Goal: Task Accomplishment & Management: Manage account settings

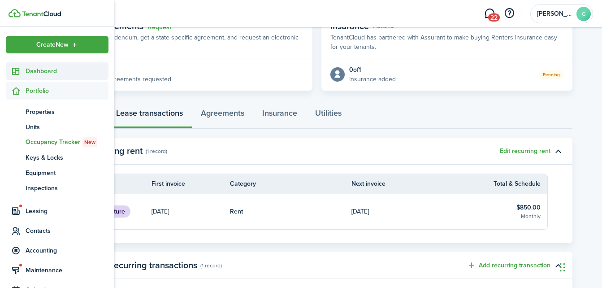
click at [37, 73] on span "Dashboard" at bounding box center [67, 70] width 83 height 9
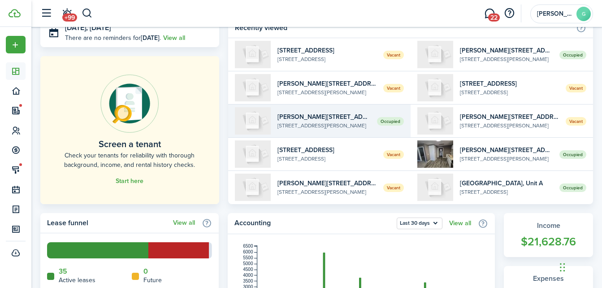
scroll to position [179, 0]
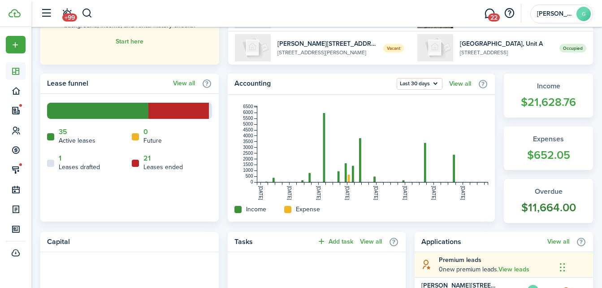
click at [550, 219] on link "Overdue $11,664.00" at bounding box center [547, 201] width 89 height 44
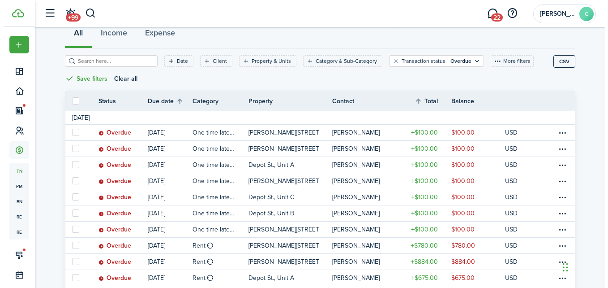
scroll to position [134, 0]
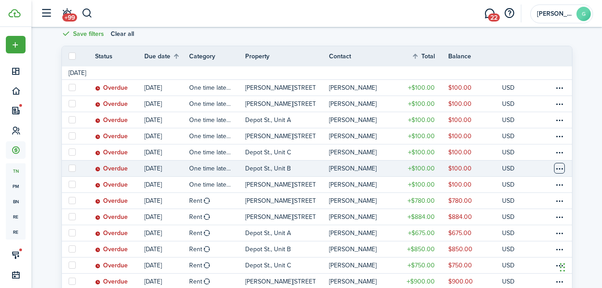
click at [556, 169] on table-menu-btn-icon at bounding box center [559, 168] width 11 height 11
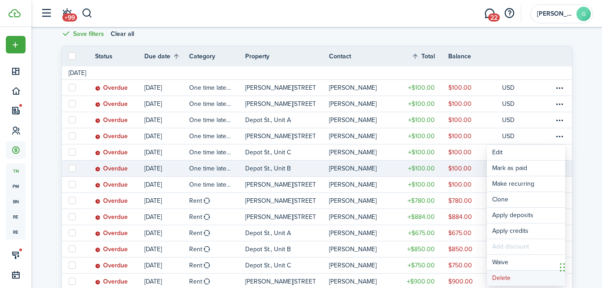
click at [503, 278] on button "Delete" at bounding box center [525, 277] width 78 height 15
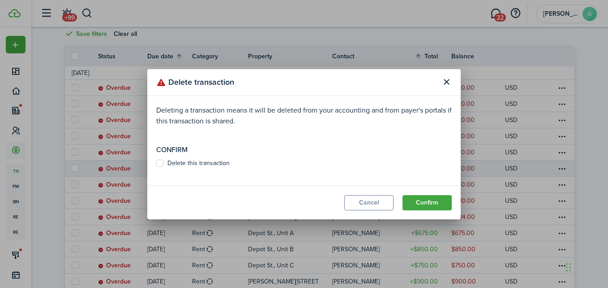
click at [158, 164] on label "Delete this transaction" at bounding box center [192, 162] width 73 height 7
click at [156, 163] on input "Delete this transaction" at bounding box center [156, 163] width 0 height 0
checkbox input "true"
click at [425, 203] on button "Confirm" at bounding box center [427, 202] width 49 height 15
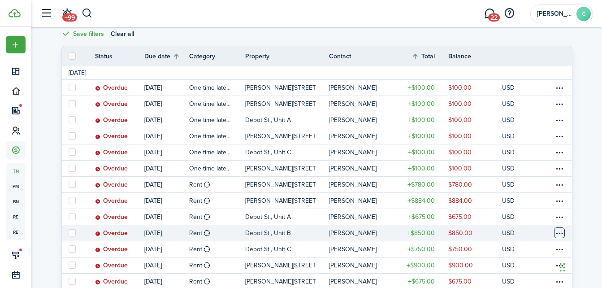
click at [557, 234] on table-menu-btn-icon at bounding box center [559, 232] width 11 height 11
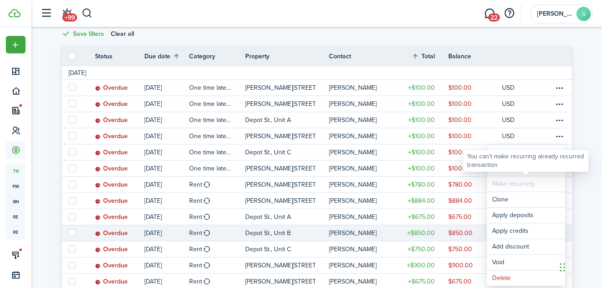
click at [502, 165] on div "You can't make recurring already recurred transaction" at bounding box center [525, 160] width 117 height 17
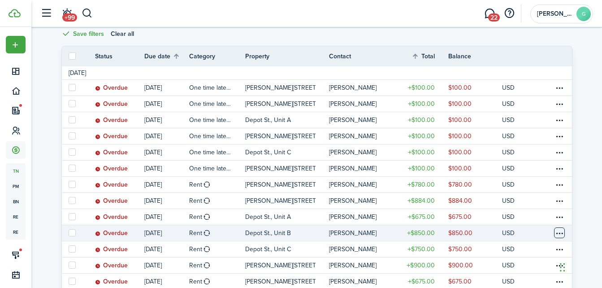
click at [563, 232] on table-menu-btn-icon "Open menu" at bounding box center [559, 232] width 11 height 11
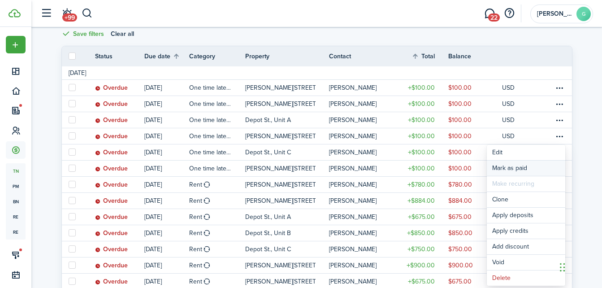
click at [519, 168] on link "Mark as paid" at bounding box center [525, 167] width 78 height 15
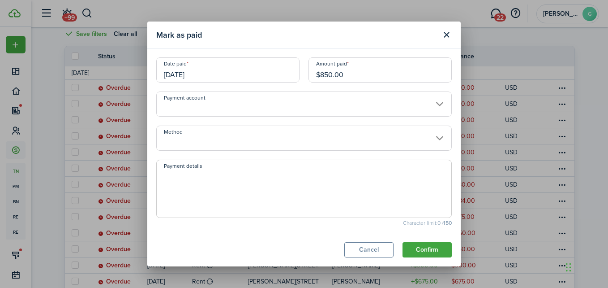
click at [214, 136] on input "Method" at bounding box center [304, 137] width 296 height 25
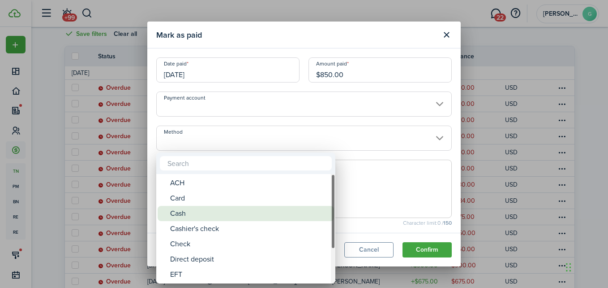
click at [182, 211] on div "Cash" at bounding box center [249, 213] width 159 height 15
type input "Cash"
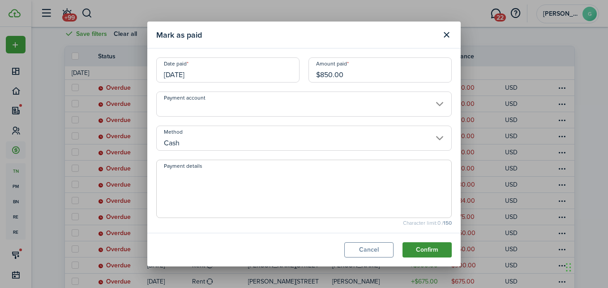
click at [431, 245] on button "Confirm" at bounding box center [427, 249] width 49 height 15
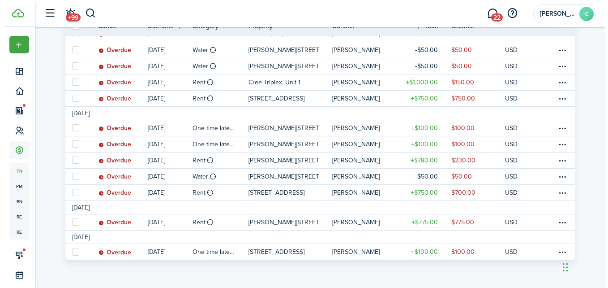
scroll to position [687, 0]
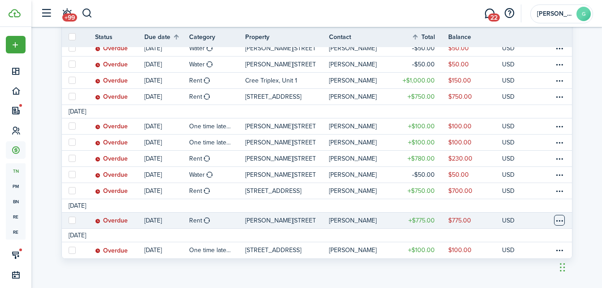
click at [560, 222] on table-menu-btn-icon at bounding box center [559, 220] width 11 height 11
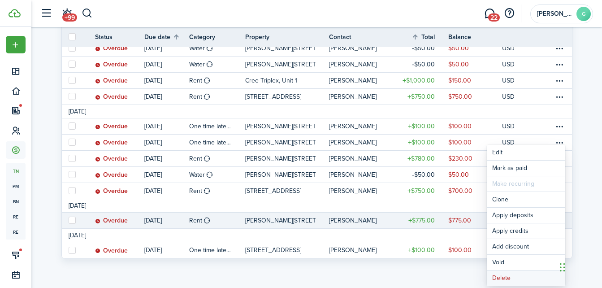
click at [508, 279] on button "Delete" at bounding box center [525, 277] width 78 height 15
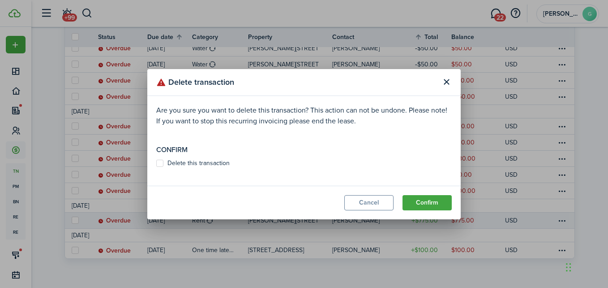
click at [158, 164] on label "Delete this transaction" at bounding box center [192, 162] width 73 height 7
click at [156, 163] on input "Delete this transaction" at bounding box center [156, 163] width 0 height 0
checkbox input "true"
click at [430, 200] on button "Confirm" at bounding box center [427, 202] width 49 height 15
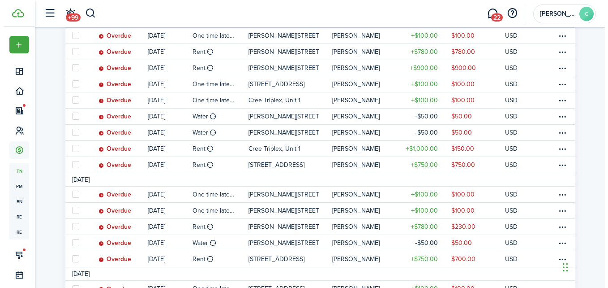
scroll to position [657, 0]
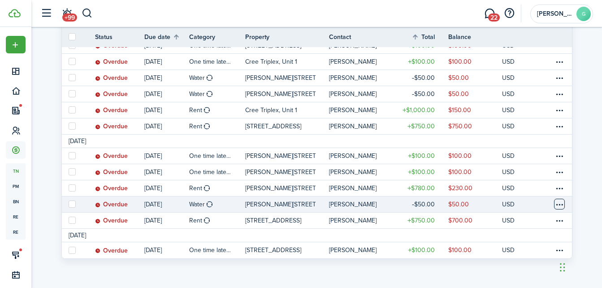
click at [558, 203] on table-menu-btn-icon at bounding box center [559, 203] width 11 height 11
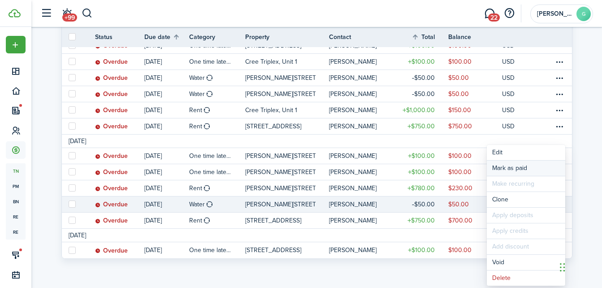
click at [504, 165] on link "Mark as paid" at bounding box center [525, 167] width 78 height 15
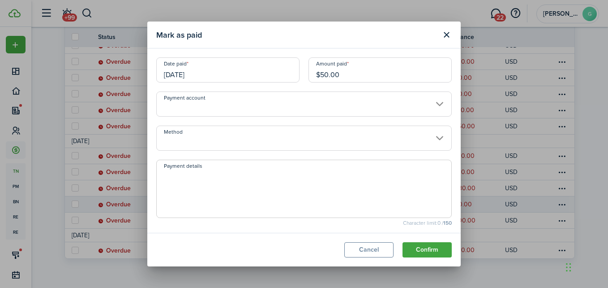
click at [241, 137] on input "Method" at bounding box center [304, 137] width 296 height 25
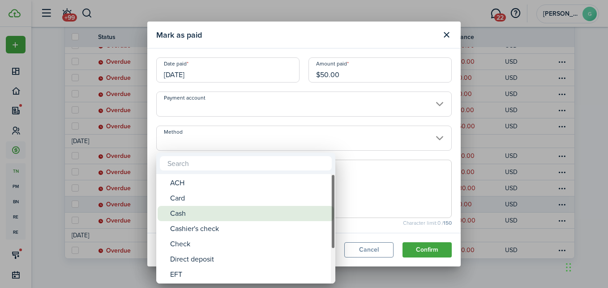
click at [186, 211] on div "Cash" at bounding box center [249, 213] width 159 height 15
type input "Cash"
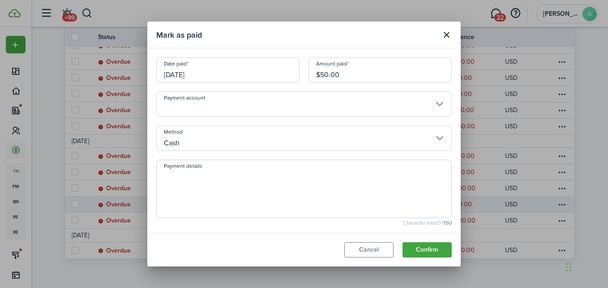
click at [260, 172] on textarea "Payment details" at bounding box center [304, 191] width 295 height 43
type textarea "Part of $400 payment"
click at [423, 246] on button "Confirm" at bounding box center [427, 249] width 49 height 15
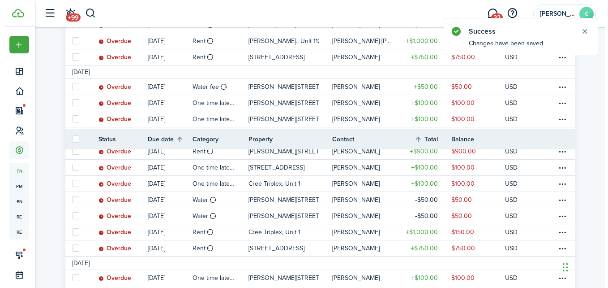
scroll to position [641, 0]
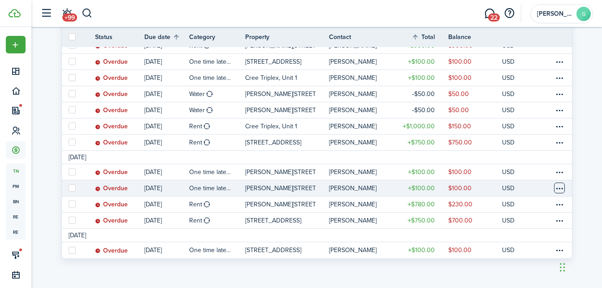
click at [558, 187] on table-menu-btn-icon at bounding box center [559, 187] width 11 height 11
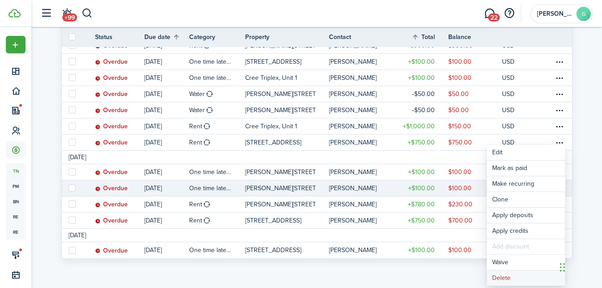
click at [500, 276] on button "Delete" at bounding box center [525, 277] width 78 height 15
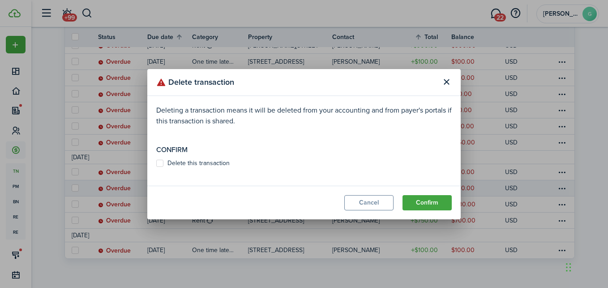
click at [157, 162] on label "Delete this transaction" at bounding box center [192, 162] width 73 height 7
click at [156, 163] on input "Delete this transaction" at bounding box center [156, 163] width 0 height 0
checkbox input "true"
click at [420, 200] on button "Confirm" at bounding box center [427, 202] width 49 height 15
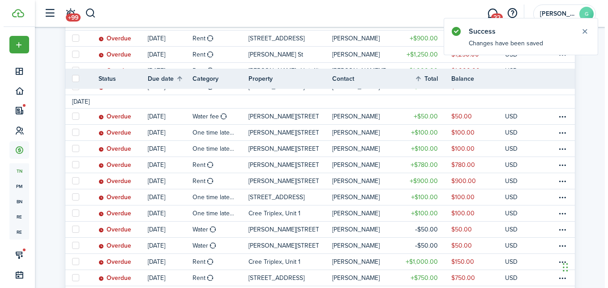
scroll to position [625, 0]
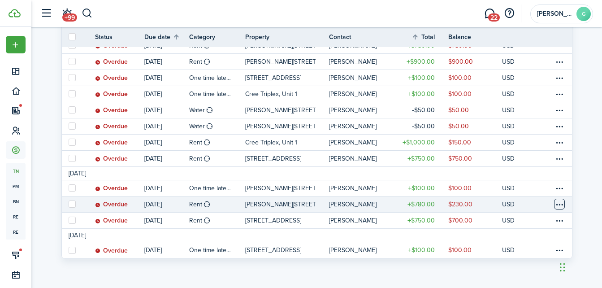
click at [556, 203] on table-menu-btn-icon at bounding box center [559, 203] width 11 height 11
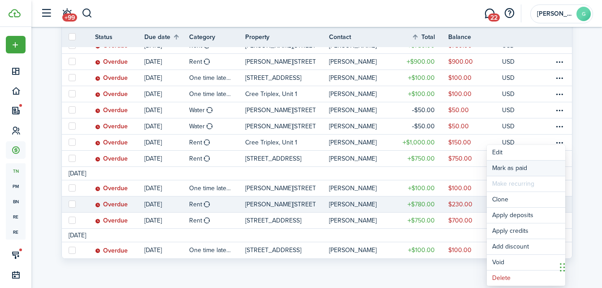
click at [510, 166] on link "Mark as paid" at bounding box center [525, 167] width 78 height 15
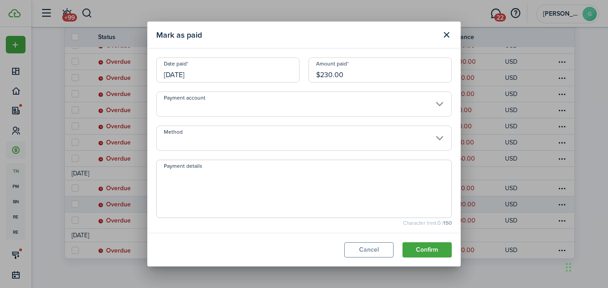
click at [216, 143] on input "Method" at bounding box center [304, 137] width 296 height 25
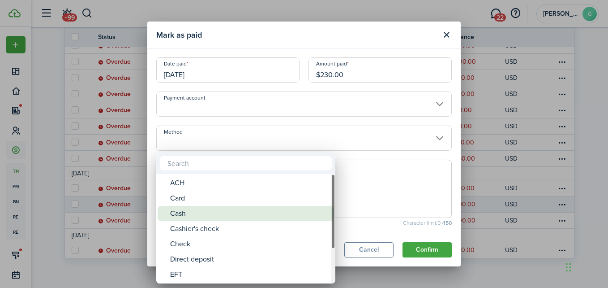
click at [184, 210] on div "Cash" at bounding box center [249, 213] width 159 height 15
type input "Cash"
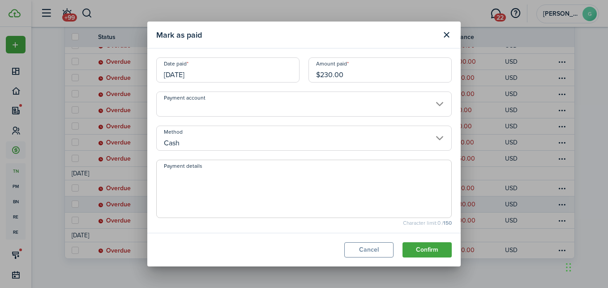
click at [188, 185] on textarea "Payment details" at bounding box center [304, 191] width 295 height 43
type textarea "Part of $400 payment"
click at [426, 254] on button "Confirm" at bounding box center [427, 249] width 49 height 15
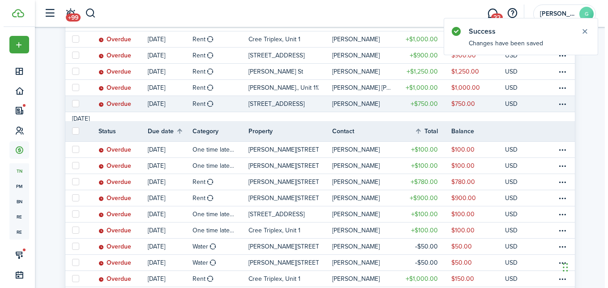
scroll to position [609, 0]
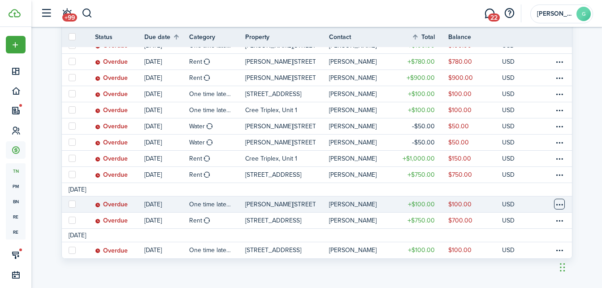
click at [557, 204] on table-menu-btn-icon at bounding box center [559, 203] width 11 height 11
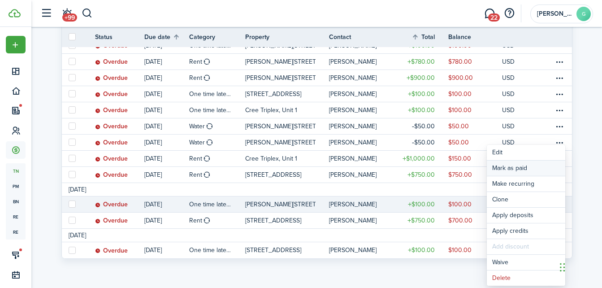
click at [524, 169] on link "Mark as paid" at bounding box center [525, 167] width 78 height 15
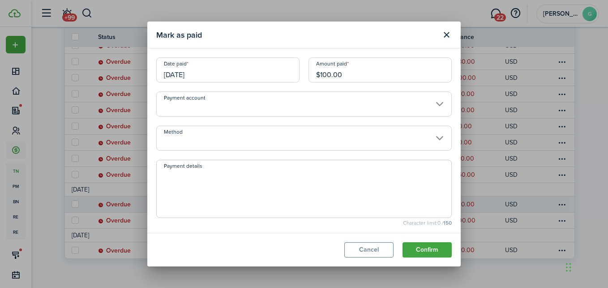
click at [210, 134] on input "Method" at bounding box center [304, 137] width 296 height 25
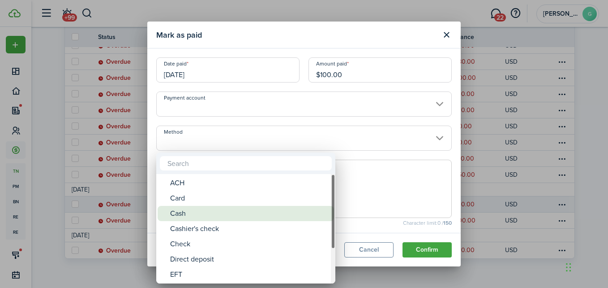
click at [179, 211] on div "Cash" at bounding box center [249, 213] width 159 height 15
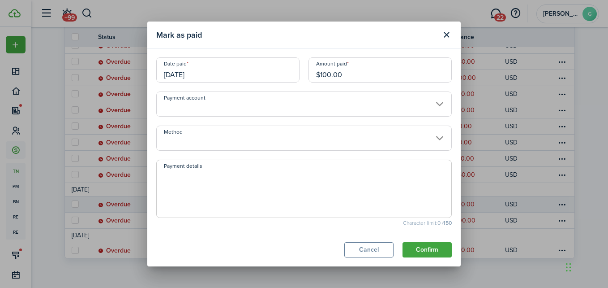
type input "Cash"
click at [196, 189] on textarea "Payment details" at bounding box center [304, 191] width 295 height 43
type textarea "Part of $400 payment"
click at [426, 246] on button "Confirm" at bounding box center [427, 249] width 49 height 15
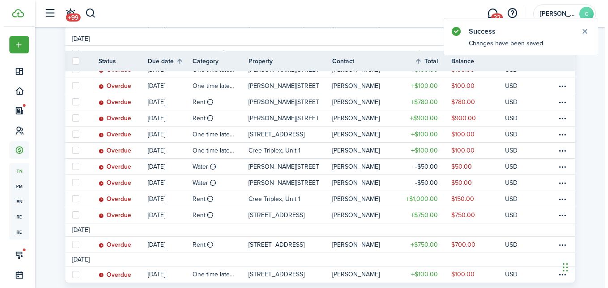
scroll to position [593, 0]
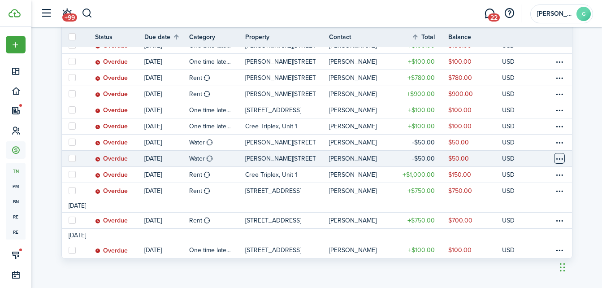
click at [559, 158] on table-menu-btn-icon at bounding box center [559, 158] width 11 height 11
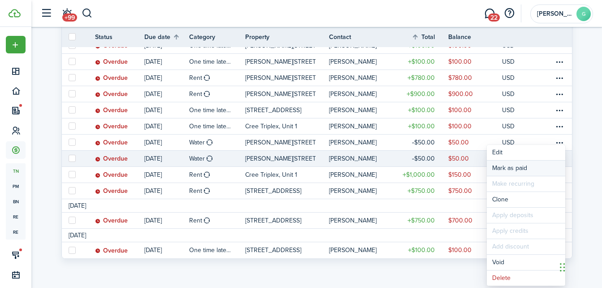
click at [533, 168] on link "Mark as paid" at bounding box center [525, 167] width 78 height 15
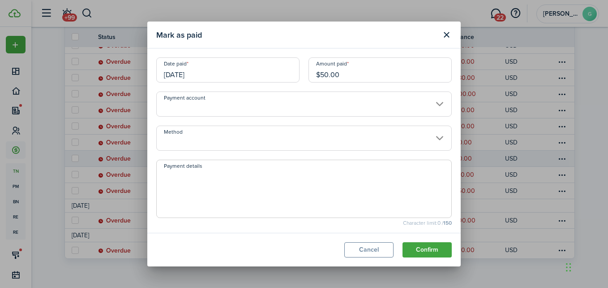
click at [352, 72] on input "$50.00" at bounding box center [380, 69] width 143 height 25
drag, startPoint x: 352, startPoint y: 72, endPoint x: 303, endPoint y: 73, distance: 48.4
click at [304, 73] on div "Amount paid $50.00" at bounding box center [380, 74] width 152 height 34
click at [256, 135] on input "Method" at bounding box center [304, 137] width 296 height 25
type input "$20.00"
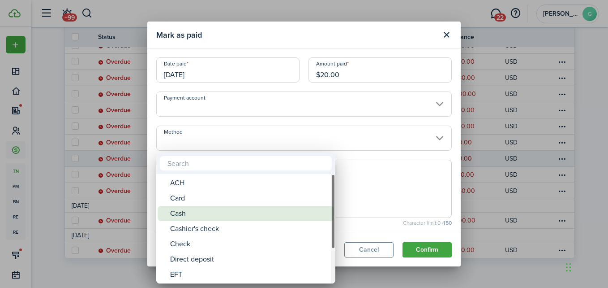
click at [186, 213] on div "Cash" at bounding box center [249, 213] width 159 height 15
type input "Cash"
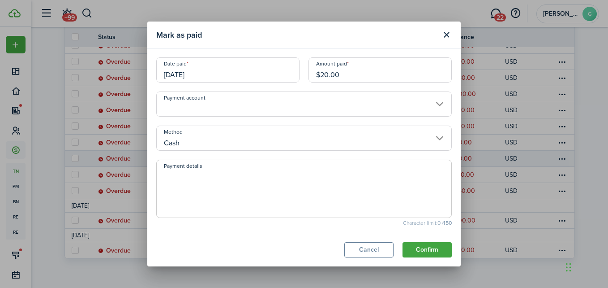
click at [193, 173] on textarea "Payment details" at bounding box center [304, 191] width 295 height 43
type textarea "Part of $400 payment"
click at [410, 248] on button "Confirm" at bounding box center [427, 249] width 49 height 15
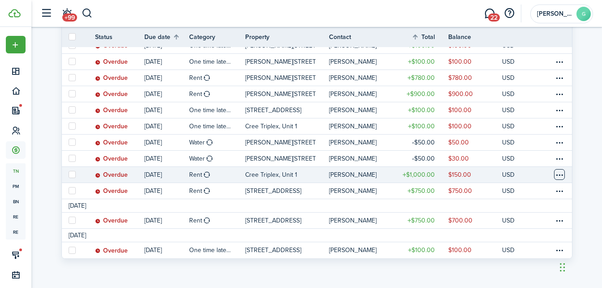
click at [559, 176] on table-menu-btn-icon at bounding box center [559, 174] width 11 height 11
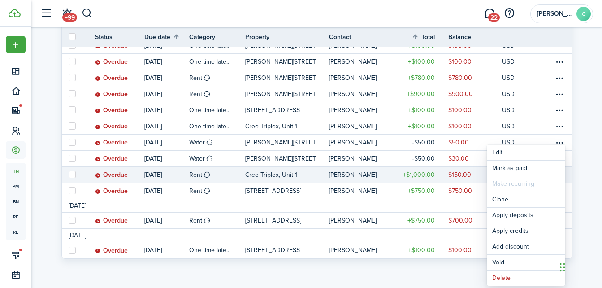
click at [118, 176] on status "Overdue" at bounding box center [111, 174] width 33 height 7
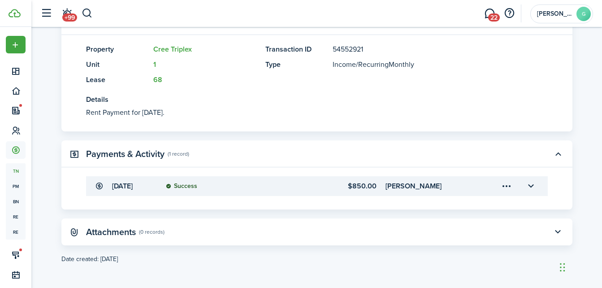
scroll to position [231, 0]
click at [531, 187] on button "button" at bounding box center [530, 185] width 15 height 15
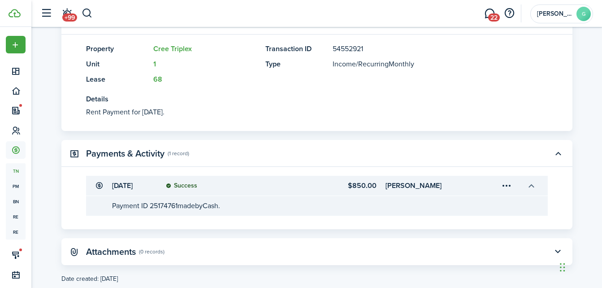
click at [531, 187] on button "button" at bounding box center [530, 185] width 15 height 15
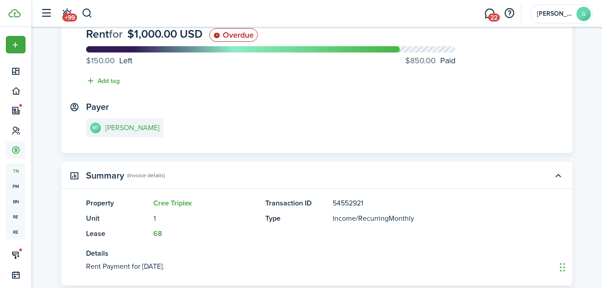
scroll to position [7, 0]
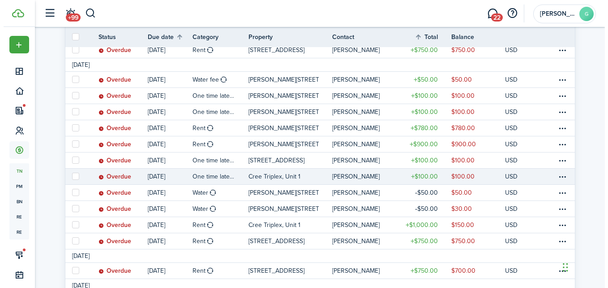
scroll to position [593, 0]
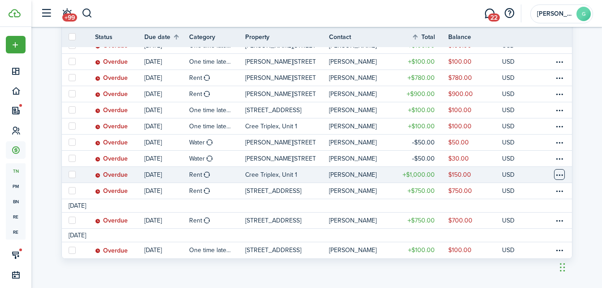
click at [557, 176] on table-menu-btn-icon at bounding box center [559, 174] width 11 height 11
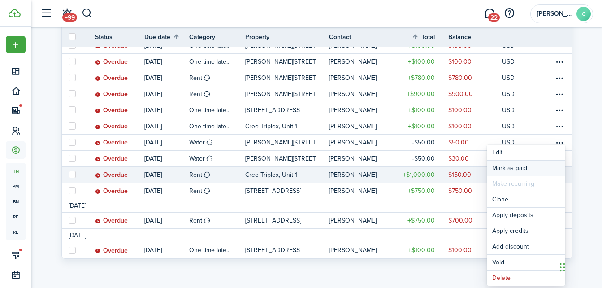
click at [521, 168] on link "Mark as paid" at bounding box center [525, 167] width 78 height 15
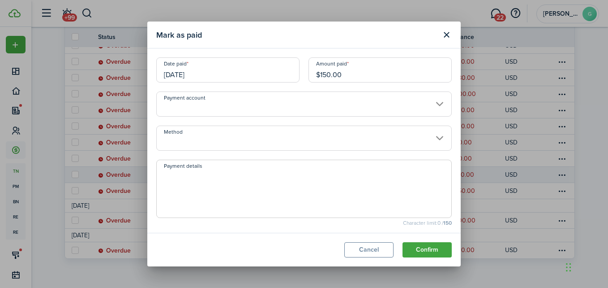
click at [177, 130] on input "Method" at bounding box center [304, 137] width 296 height 25
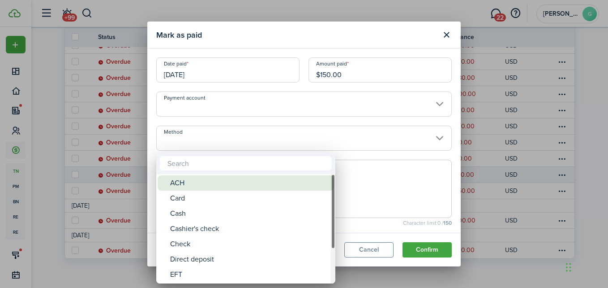
click at [182, 183] on div "ACH" at bounding box center [249, 182] width 159 height 15
type input "ACH"
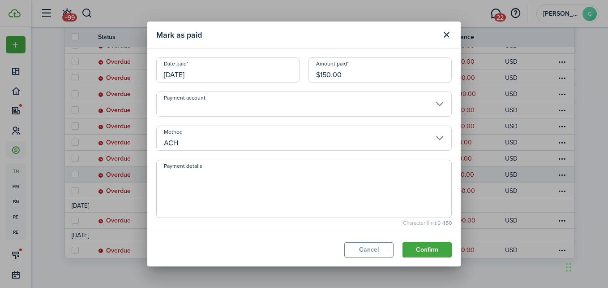
click at [208, 180] on textarea "Payment details" at bounding box center [304, 191] width 295 height 43
type textarea "Bank deposit"
click at [423, 247] on button "Confirm" at bounding box center [427, 249] width 49 height 15
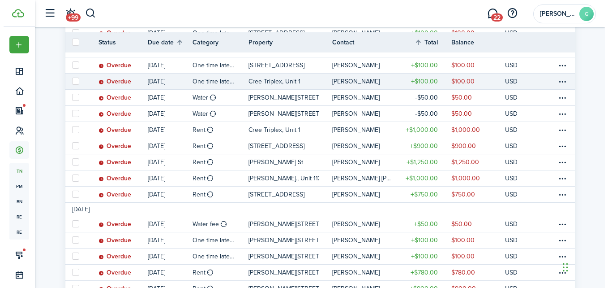
scroll to position [404, 0]
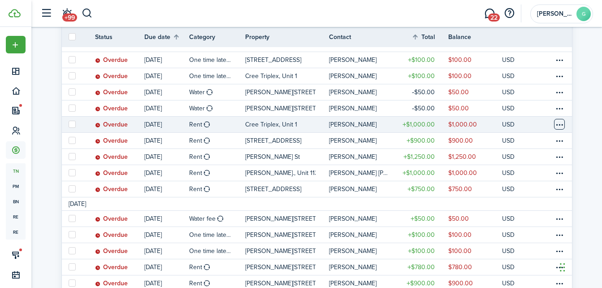
click at [561, 125] on table-menu-btn-icon at bounding box center [559, 124] width 11 height 11
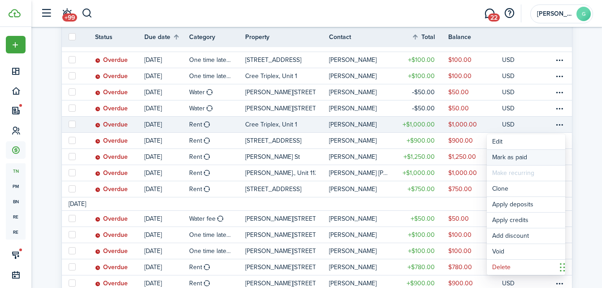
click at [536, 158] on link "Mark as paid" at bounding box center [525, 157] width 78 height 15
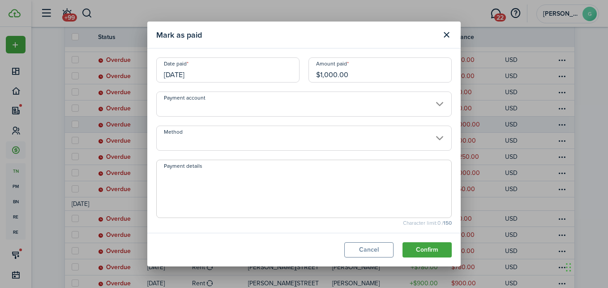
click at [355, 77] on input "$1,000.00" at bounding box center [380, 69] width 143 height 25
click at [254, 146] on input "Method" at bounding box center [304, 137] width 296 height 25
type input "$750.00"
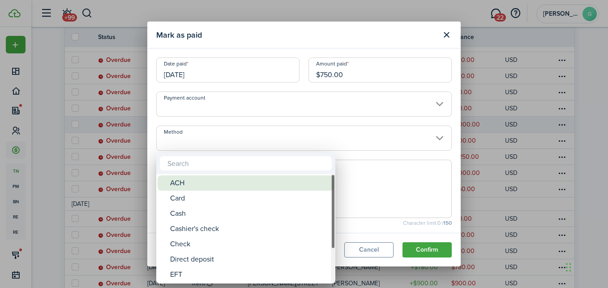
click at [193, 185] on div "ACH" at bounding box center [249, 182] width 159 height 15
type input "ACH"
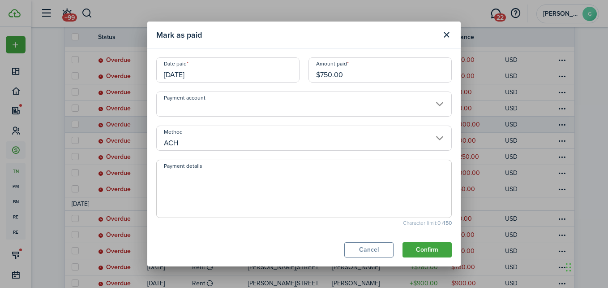
click at [194, 176] on textarea "Payment details" at bounding box center [304, 191] width 295 height 43
type textarea "bank deposit of $600 and remaining of $250 last month"
click at [430, 251] on button "Confirm" at bounding box center [427, 249] width 49 height 15
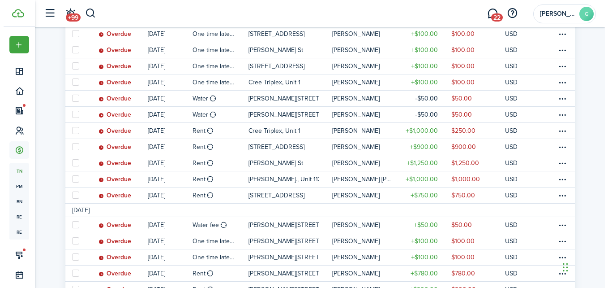
scroll to position [353, 0]
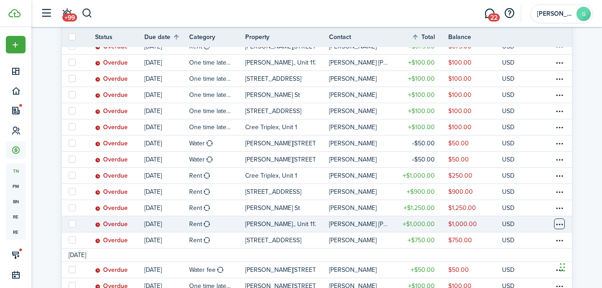
click at [559, 222] on table-menu-btn-icon at bounding box center [559, 223] width 11 height 11
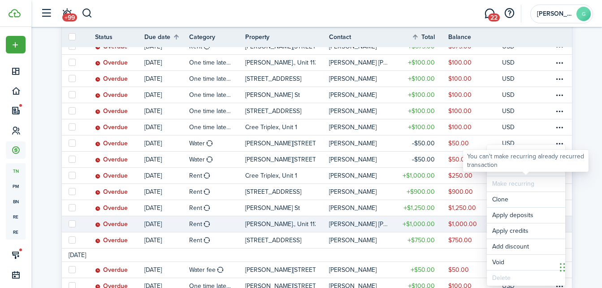
click at [518, 169] on div "You can't make recurring already recurred transaction" at bounding box center [525, 161] width 125 height 22
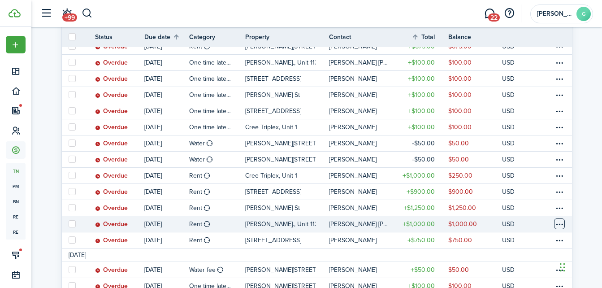
click at [560, 225] on table-menu-btn-icon "Open menu" at bounding box center [559, 223] width 11 height 11
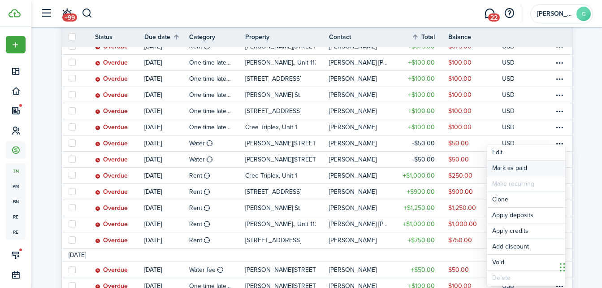
click at [518, 165] on link "Mark as paid" at bounding box center [525, 167] width 78 height 15
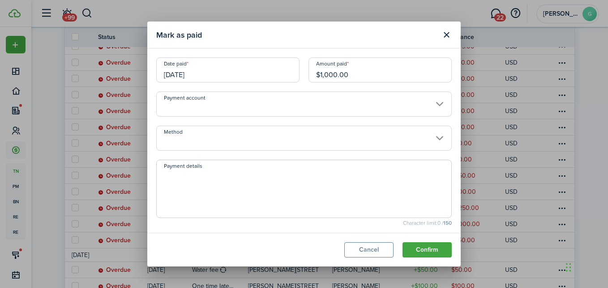
click at [211, 141] on input "Method" at bounding box center [304, 137] width 296 height 25
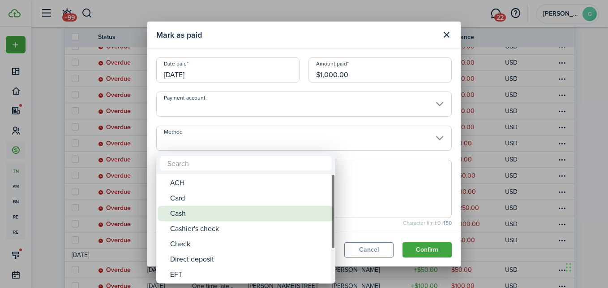
click at [184, 212] on div "Cash" at bounding box center [249, 213] width 159 height 15
type input "Cash"
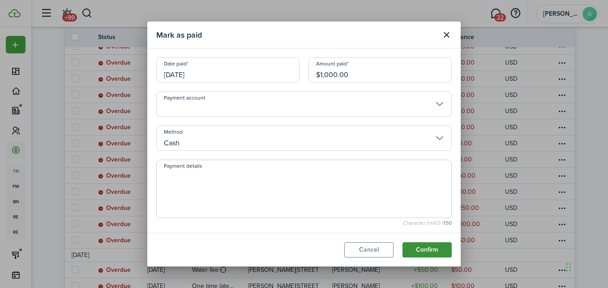
click at [445, 253] on button "Confirm" at bounding box center [427, 249] width 49 height 15
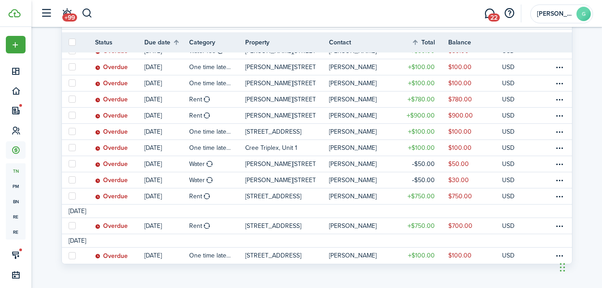
scroll to position [561, 0]
